Goal: Find specific page/section: Find specific page/section

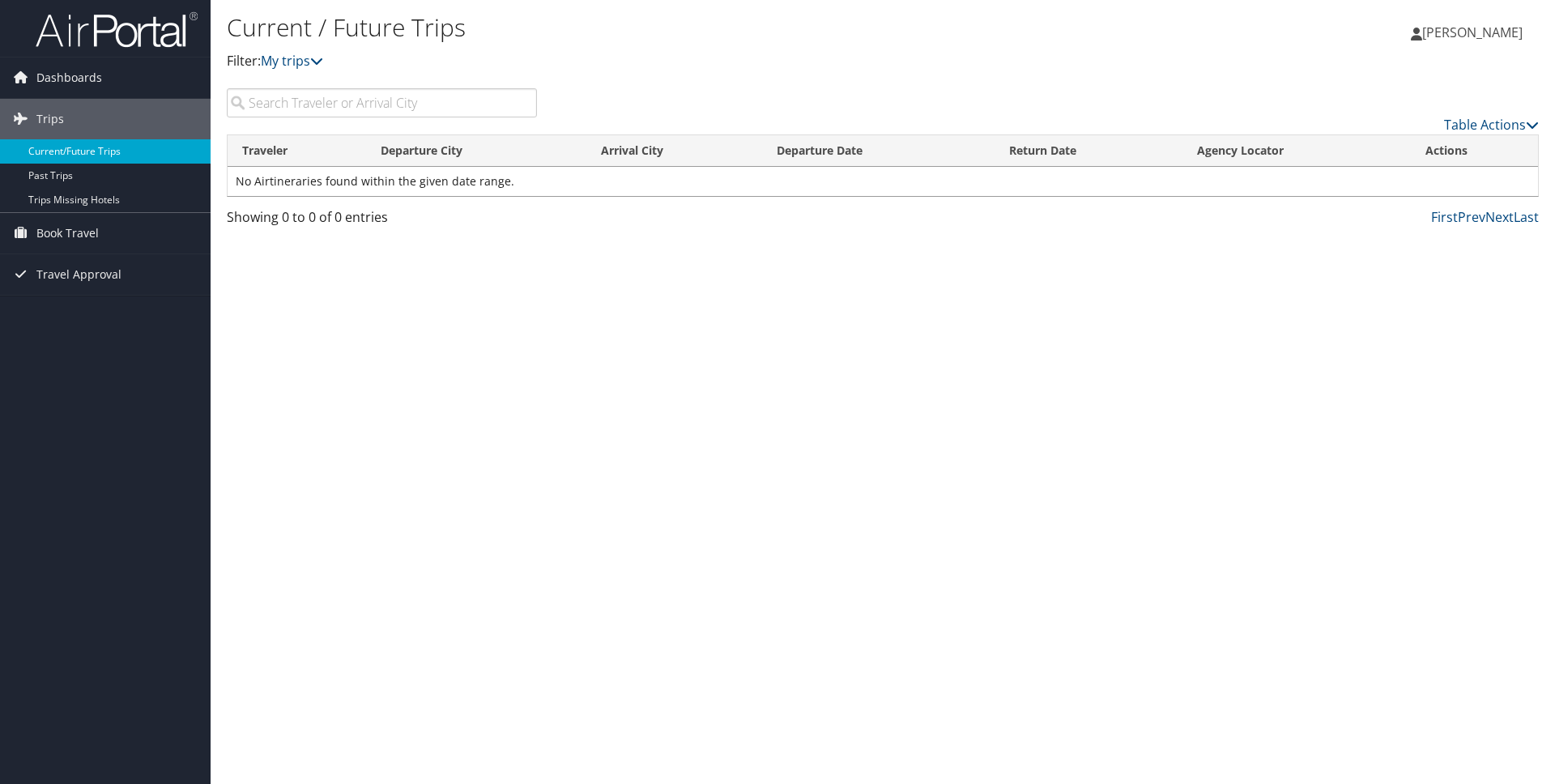
click at [83, 149] on link "Current/Future Trips" at bounding box center [105, 151] width 210 height 24
click at [95, 178] on link "Past Trips" at bounding box center [105, 175] width 210 height 24
click at [100, 147] on link "Current/Future Trips" at bounding box center [105, 151] width 210 height 24
click at [317, 74] on div "Current / Future Trips Filter: My trips" at bounding box center [664, 48] width 874 height 80
click at [307, 63] on link "My trips" at bounding box center [292, 60] width 62 height 18
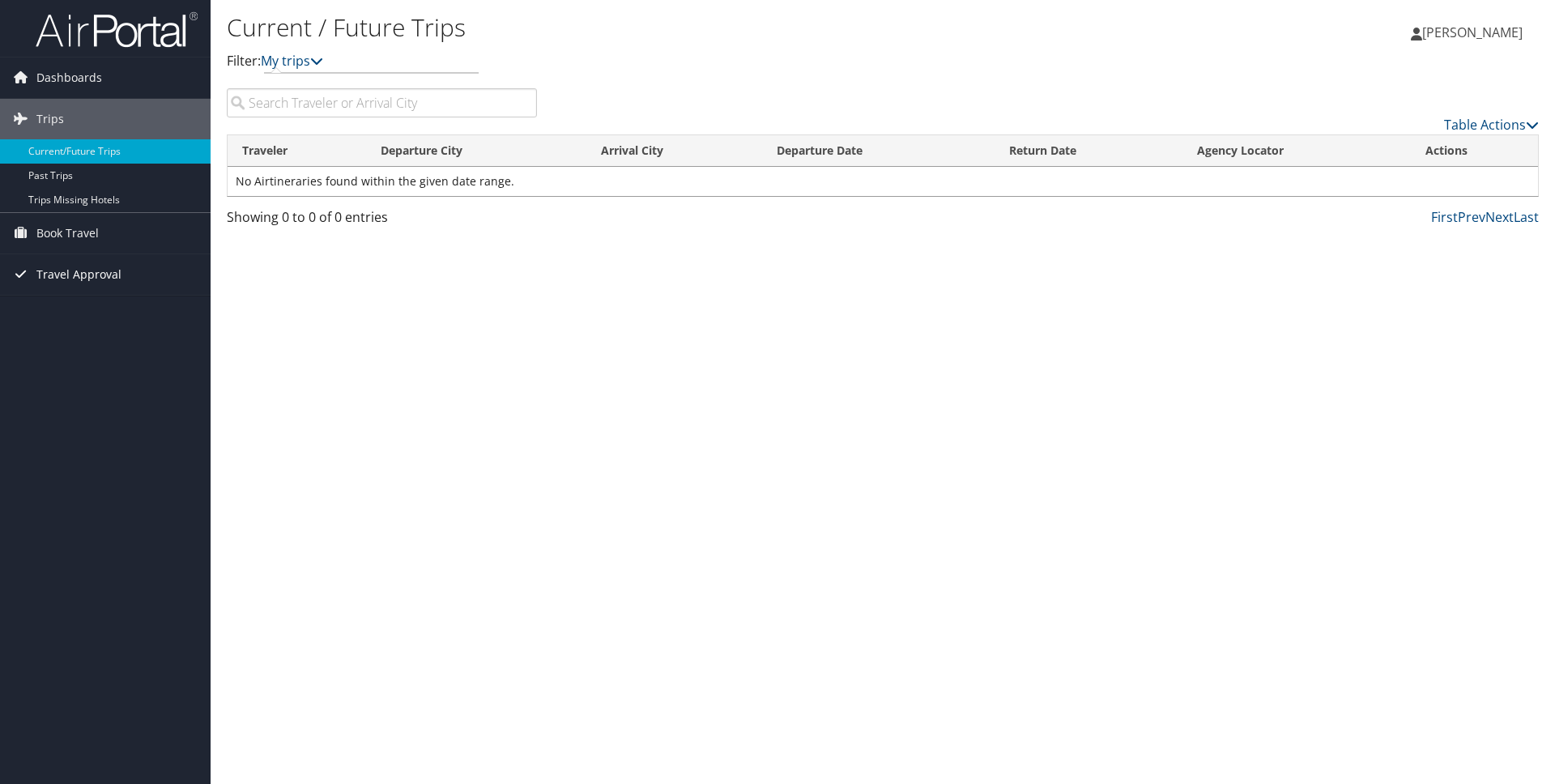
click at [93, 279] on span "Travel Approval" at bounding box center [79, 274] width 85 height 40
click at [94, 311] on link "Pending Trip Approvals" at bounding box center [105, 307] width 210 height 24
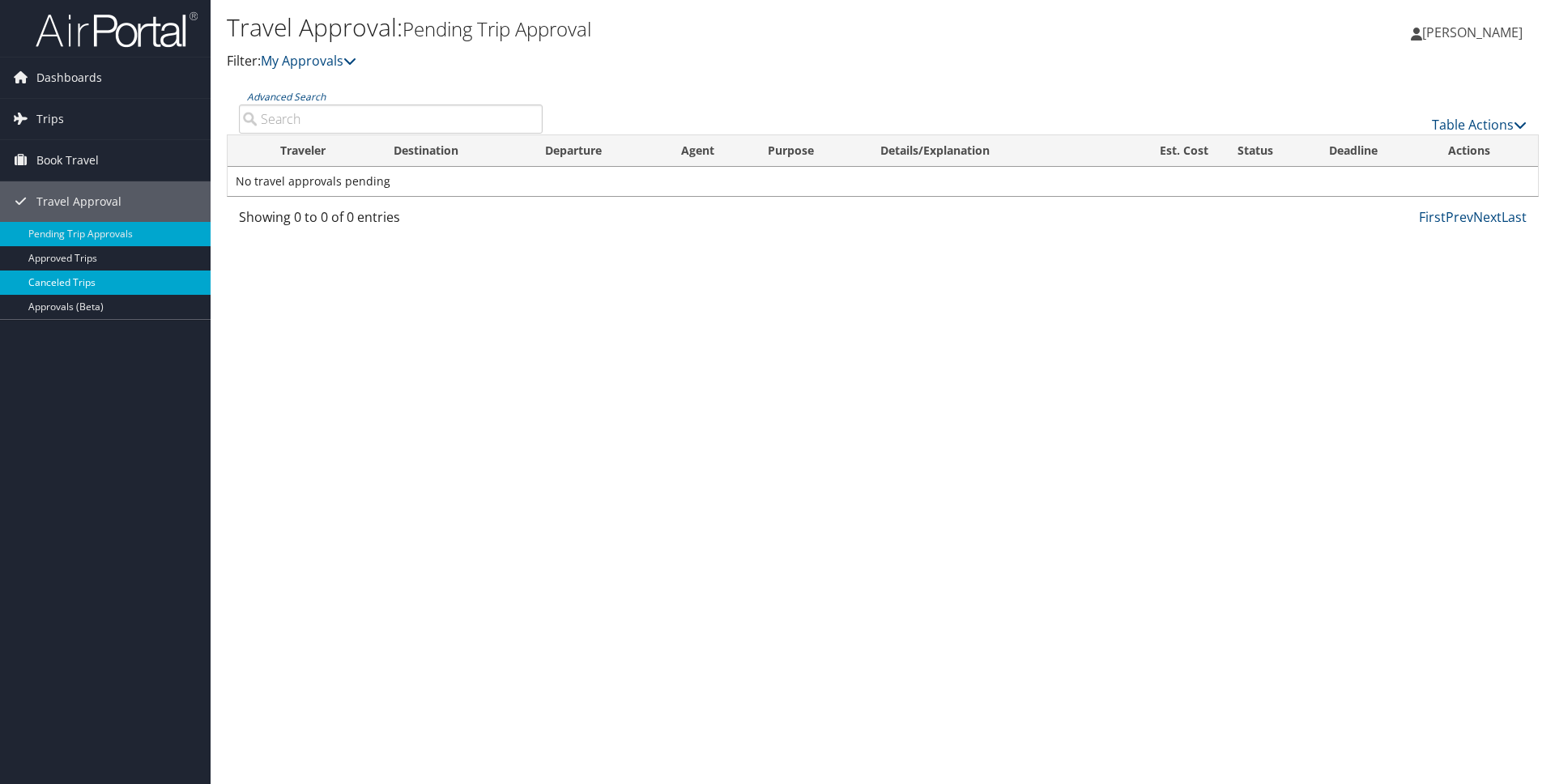
click at [70, 284] on link "Canceled Trips" at bounding box center [105, 282] width 210 height 24
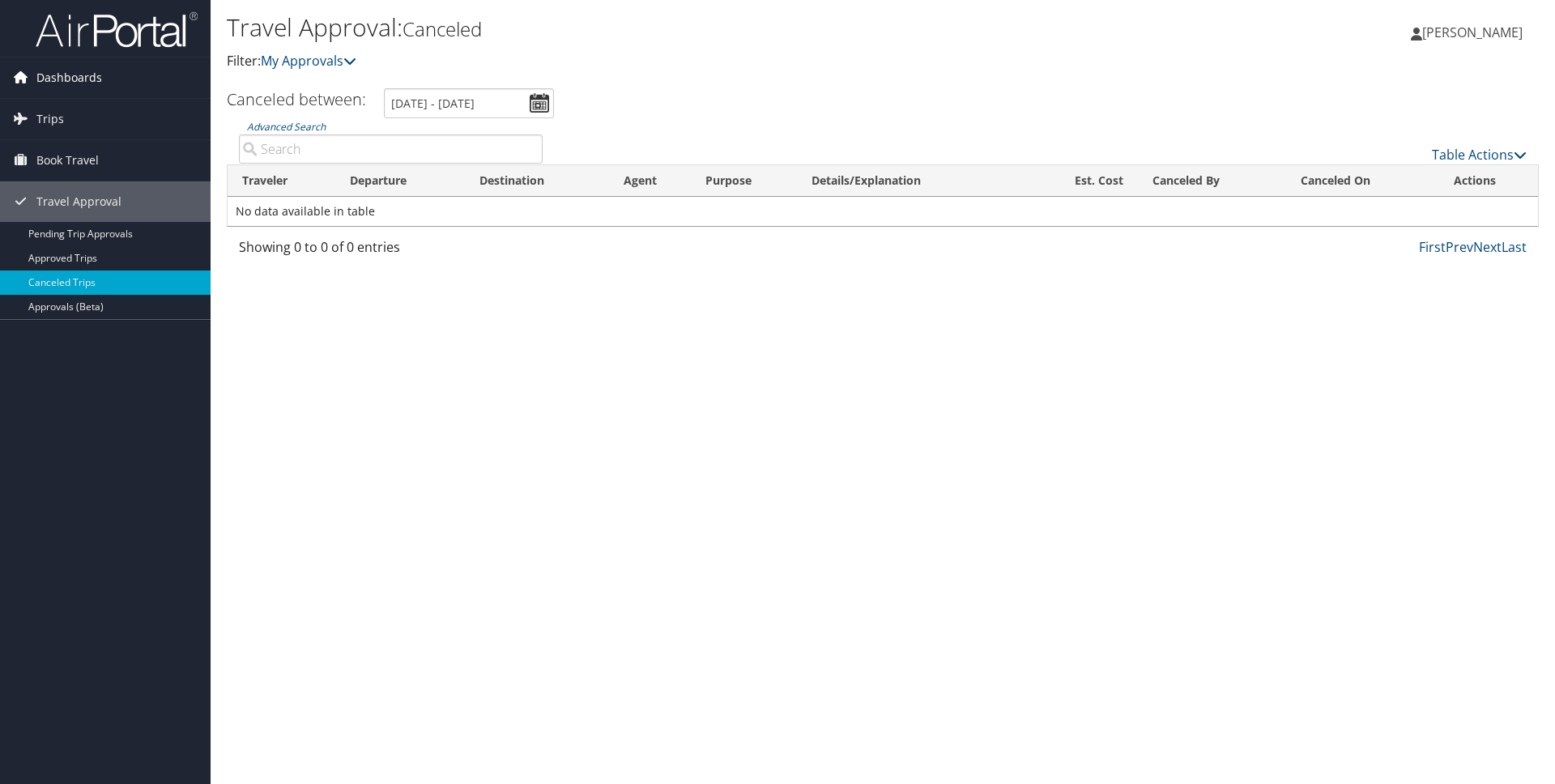
click at [20, 86] on icon at bounding box center [21, 77] width 24 height 24
